Goal: Information Seeking & Learning: Understand process/instructions

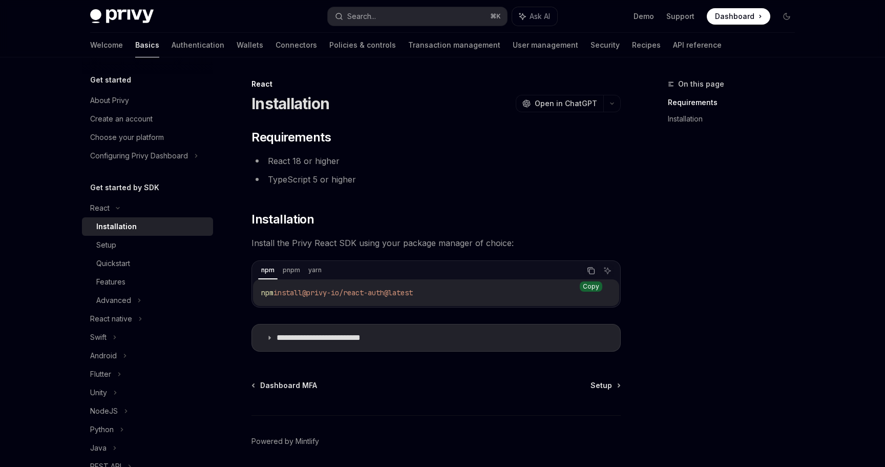
click at [596, 269] on button "Copy the contents from the code block" at bounding box center [591, 270] width 13 height 13
click at [558, 100] on span "Open in ChatGPT" at bounding box center [566, 103] width 62 height 10
click at [385, 23] on button "Search... ⌘ K" at bounding box center [417, 16] width 179 height 18
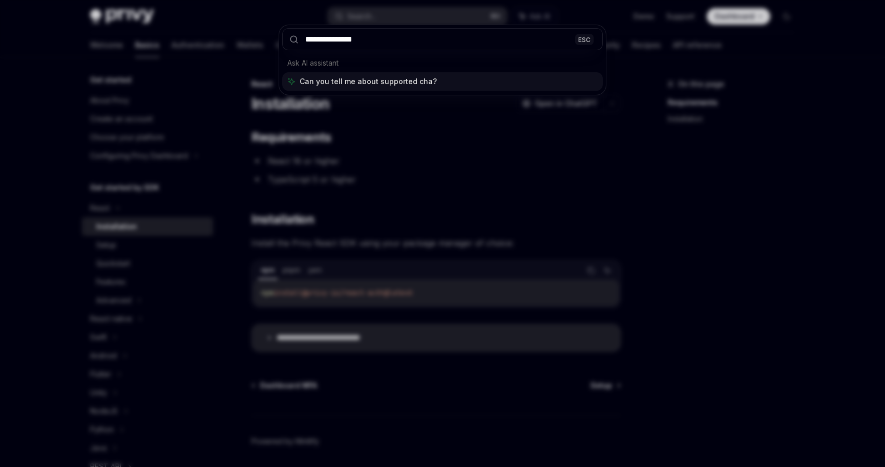
type input "**********"
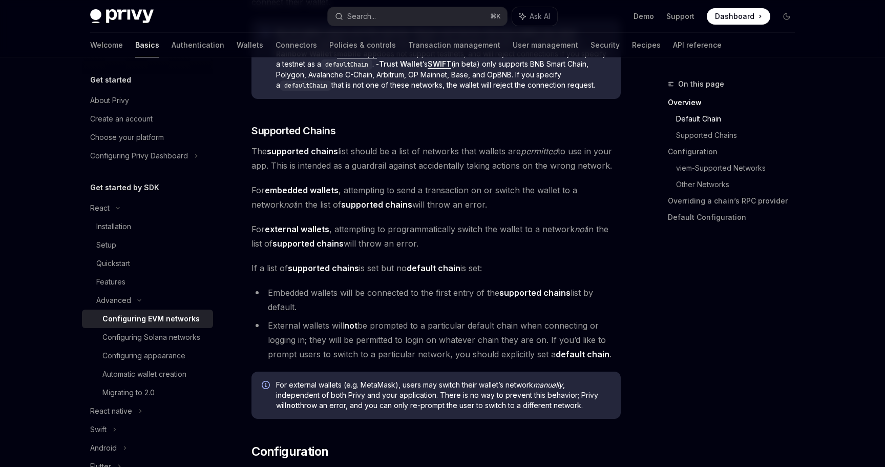
scroll to position [584, 0]
click at [183, 341] on div "Configuring Solana networks" at bounding box center [151, 337] width 98 height 12
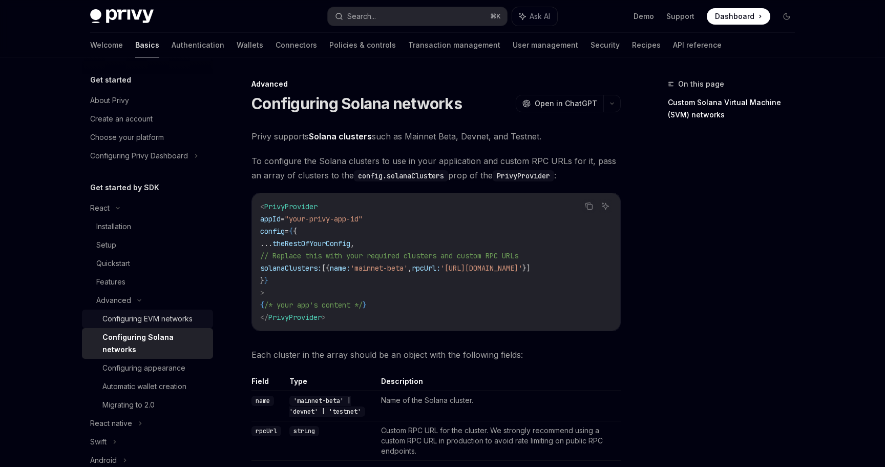
click at [180, 317] on div "Configuring EVM networks" at bounding box center [147, 318] width 90 height 12
type textarea "*"
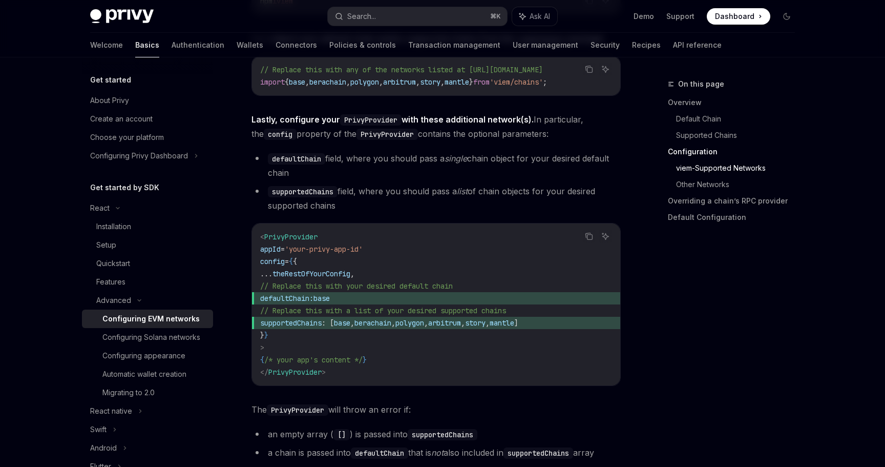
scroll to position [1239, 0]
click at [375, 7] on button "Search... ⌘ K" at bounding box center [417, 16] width 179 height 18
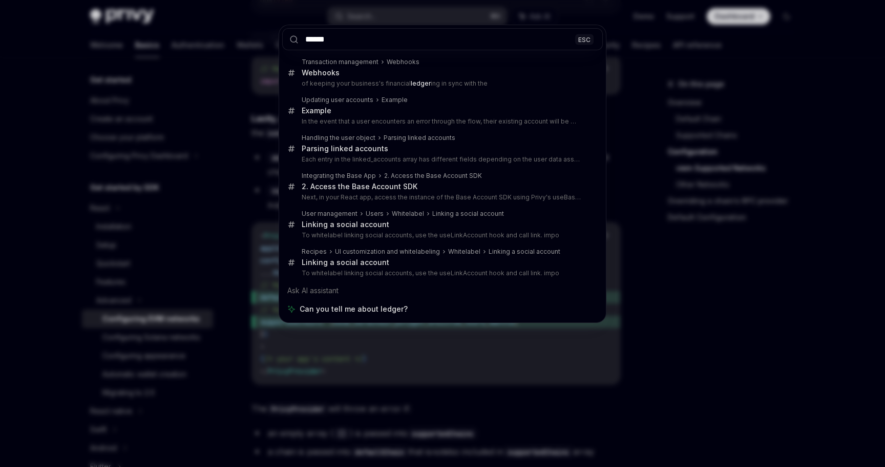
click at [508, 47] on input "******" at bounding box center [442, 39] width 321 height 22
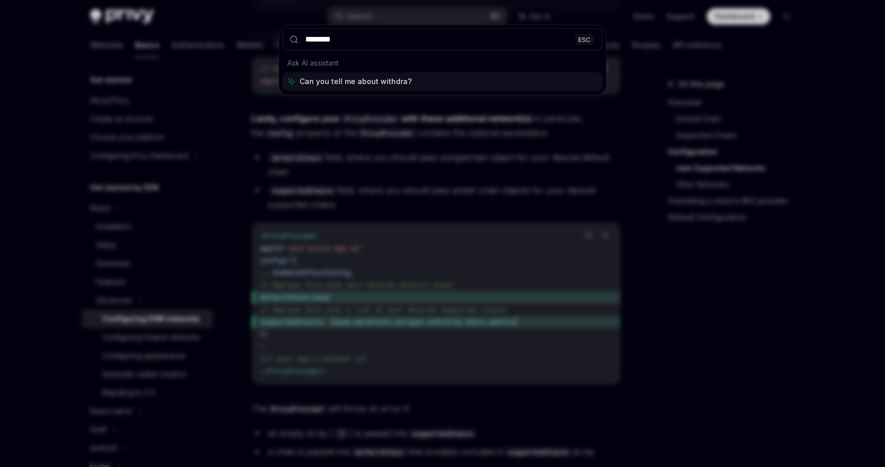
type input "********"
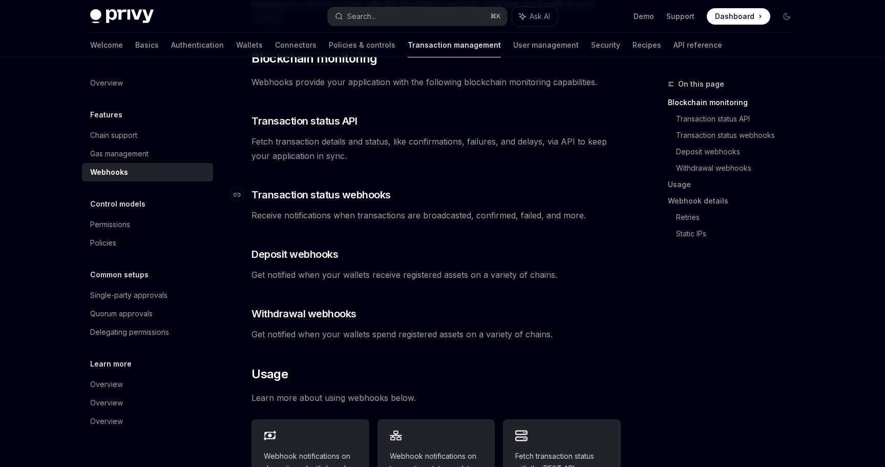
scroll to position [193, 0]
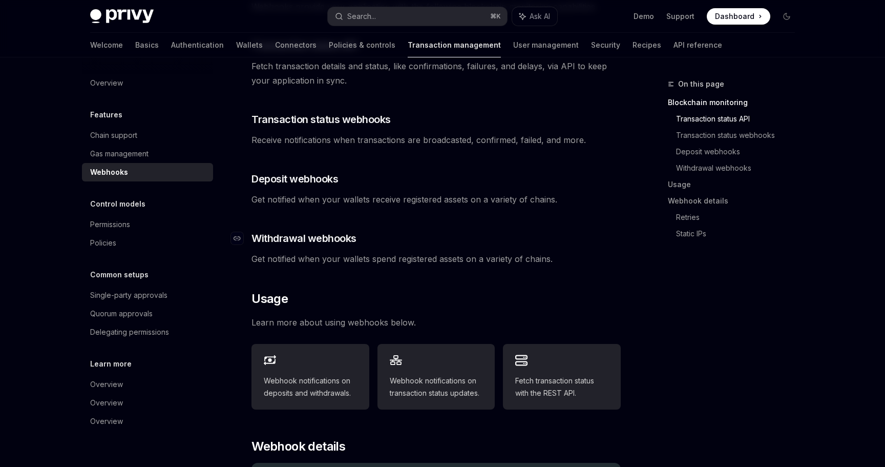
click at [319, 231] on span "Withdrawal webhooks" at bounding box center [304, 238] width 105 height 14
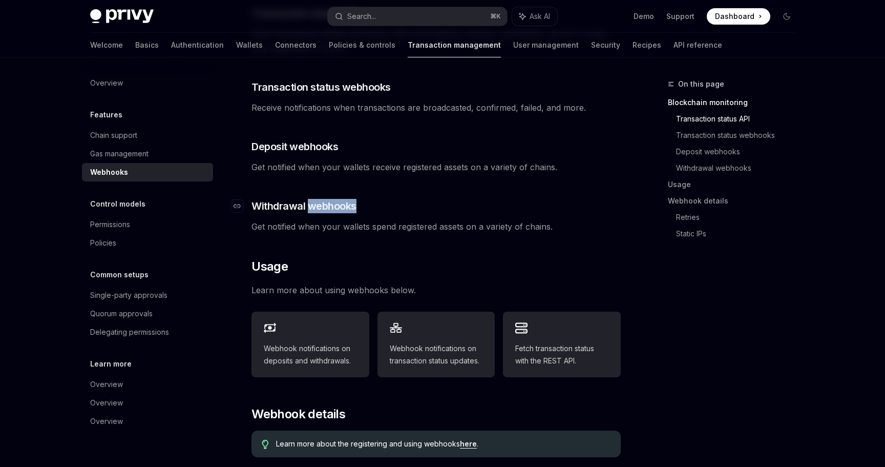
click at [319, 225] on div "Privy offers powerful webhooks that allow your app to easily monitor and consum…" at bounding box center [436, 266] width 369 height 811
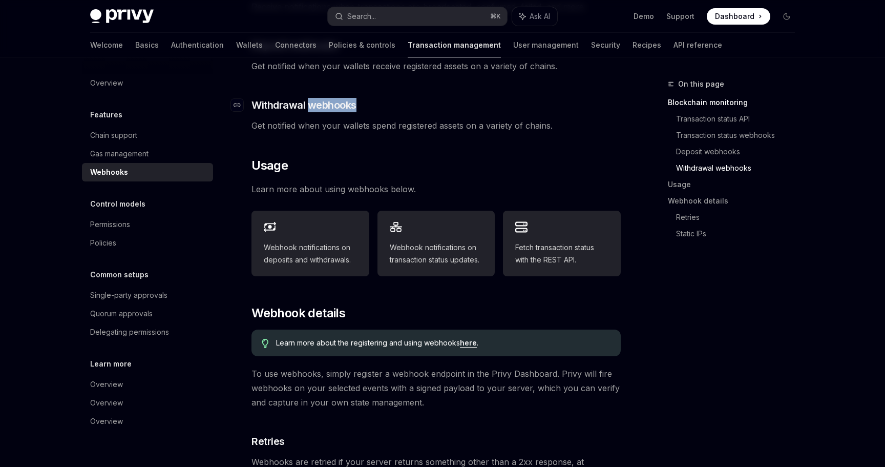
scroll to position [375, 0]
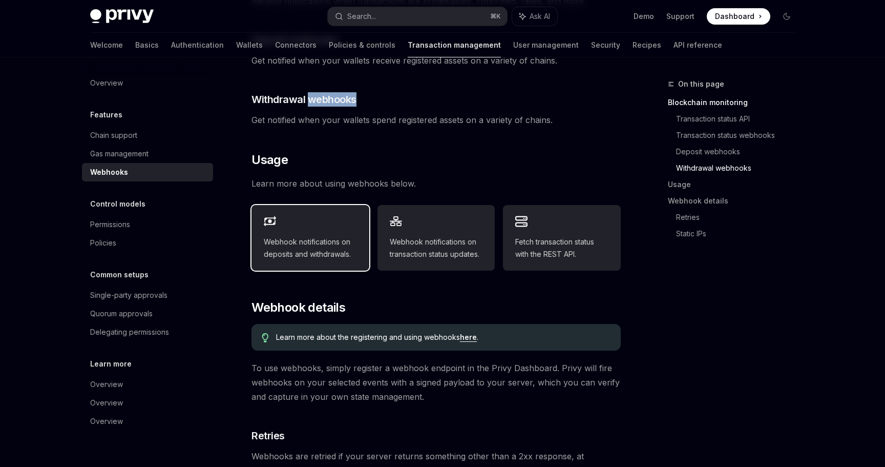
click at [323, 214] on div "Webhook notifications on deposits and withdrawals." at bounding box center [311, 238] width 118 height 66
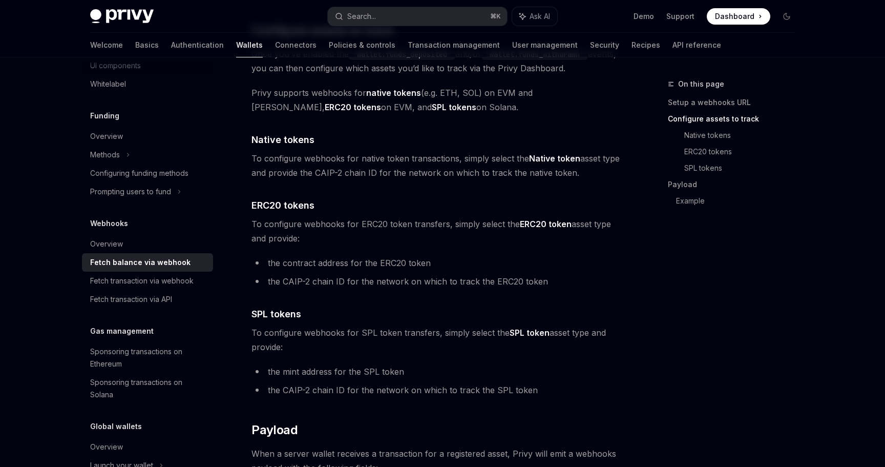
scroll to position [554, 0]
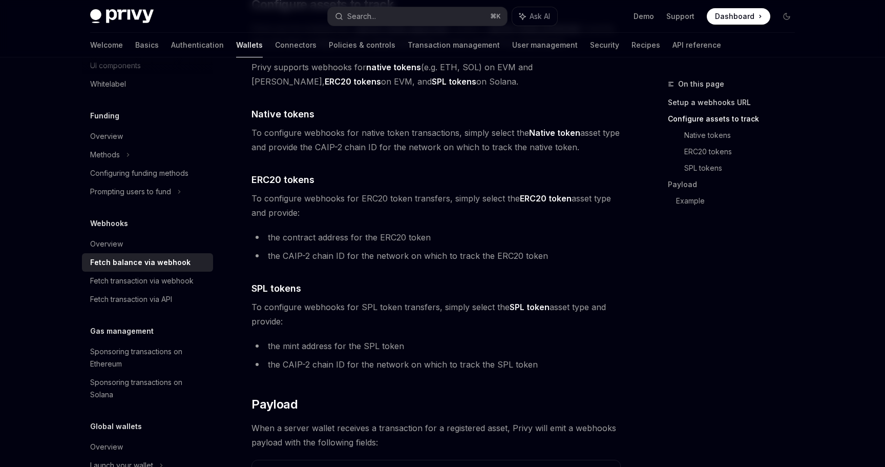
click at [683, 100] on link "Setup a webhooks URL" at bounding box center [735, 102] width 135 height 16
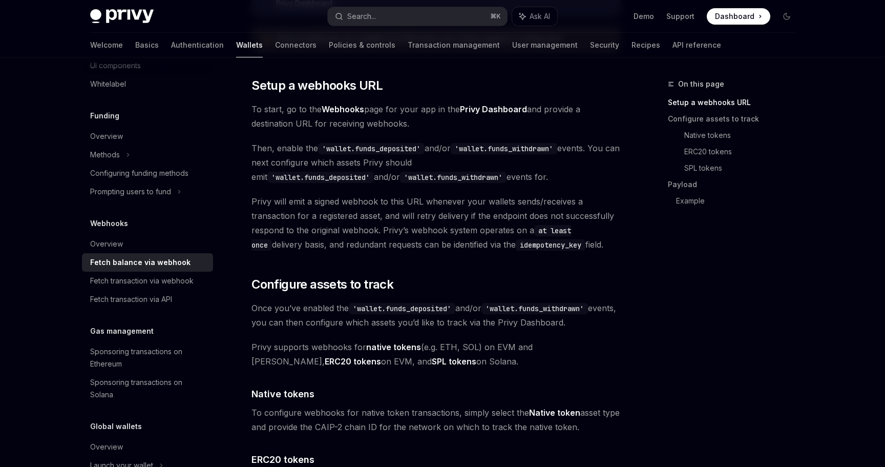
scroll to position [274, 0]
click at [156, 286] on div "Fetch transaction via webhook" at bounding box center [141, 281] width 103 height 12
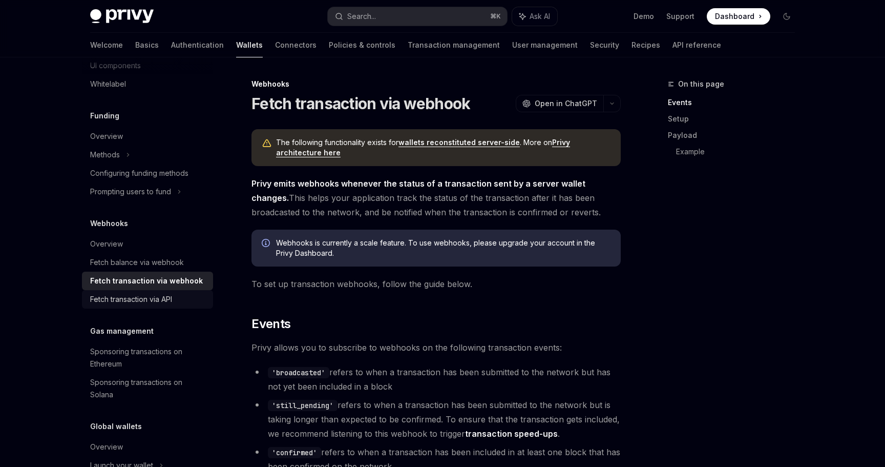
click at [158, 297] on div "Fetch transaction via API" at bounding box center [131, 299] width 82 height 12
type textarea "*"
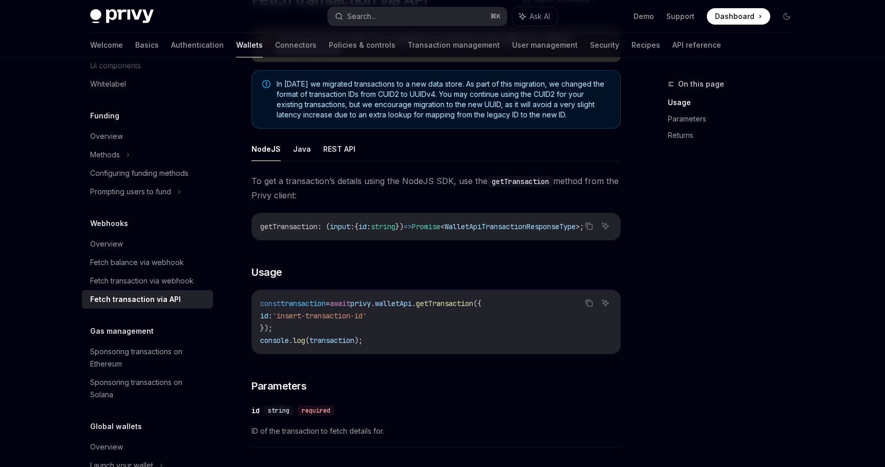
scroll to position [115, 0]
